Goal: Task Accomplishment & Management: Use online tool/utility

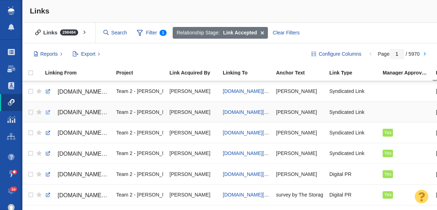
click at [48, 114] on link at bounding box center [48, 112] width 6 height 6
click at [237, 113] on span "johnstevenson.com/the-gen-z-economy-survival-strategy-and-side-hustles/" at bounding box center [249, 112] width 53 height 6
click at [48, 93] on link at bounding box center [48, 91] width 6 height 6
click at [235, 92] on span "johnstevenson.com/the-gen-z-economy-survival-strategy-and-side-hustles/" at bounding box center [249, 91] width 53 height 6
checkbox input "true"
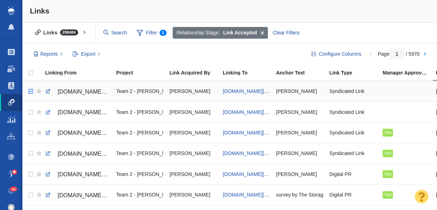
click at [30, 93] on input "checkbox" at bounding box center [30, 92] width 11 height 16
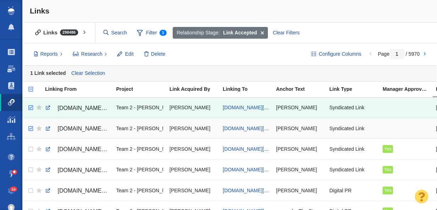
checkbox input "true"
click at [31, 128] on input "checkbox" at bounding box center [30, 129] width 11 height 16
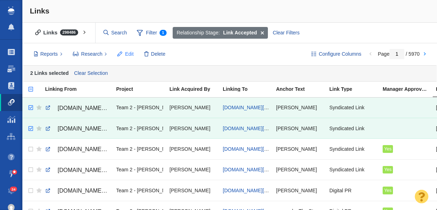
click at [129, 55] on span "Edit" at bounding box center [129, 53] width 9 height 7
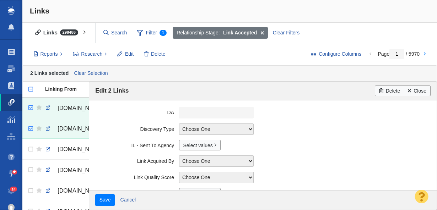
scroll to position [203, 0]
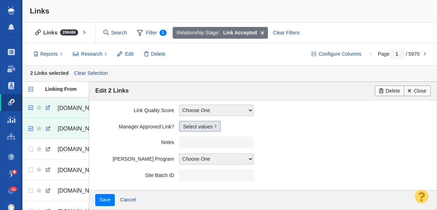
click at [193, 127] on link "Select values" at bounding box center [200, 126] width 42 height 11
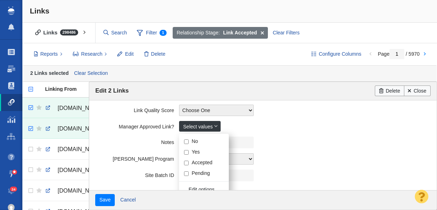
click at [187, 153] on input "Yes" at bounding box center [186, 152] width 5 height 5
checkbox input "true"
click at [119, 141] on label "Notes" at bounding box center [137, 141] width 84 height 9
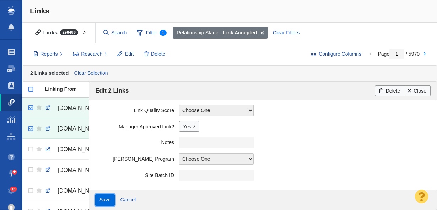
click at [103, 201] on input "Save" at bounding box center [105, 200] width 20 height 12
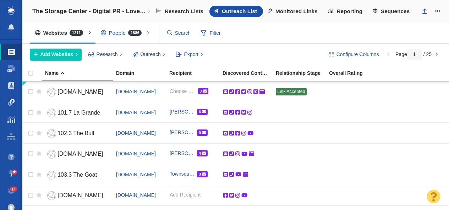
click at [14, 102] on span at bounding box center [11, 102] width 7 height 7
click at [11, 104] on span at bounding box center [11, 102] width 7 height 7
